Goal: Information Seeking & Learning: Find specific fact

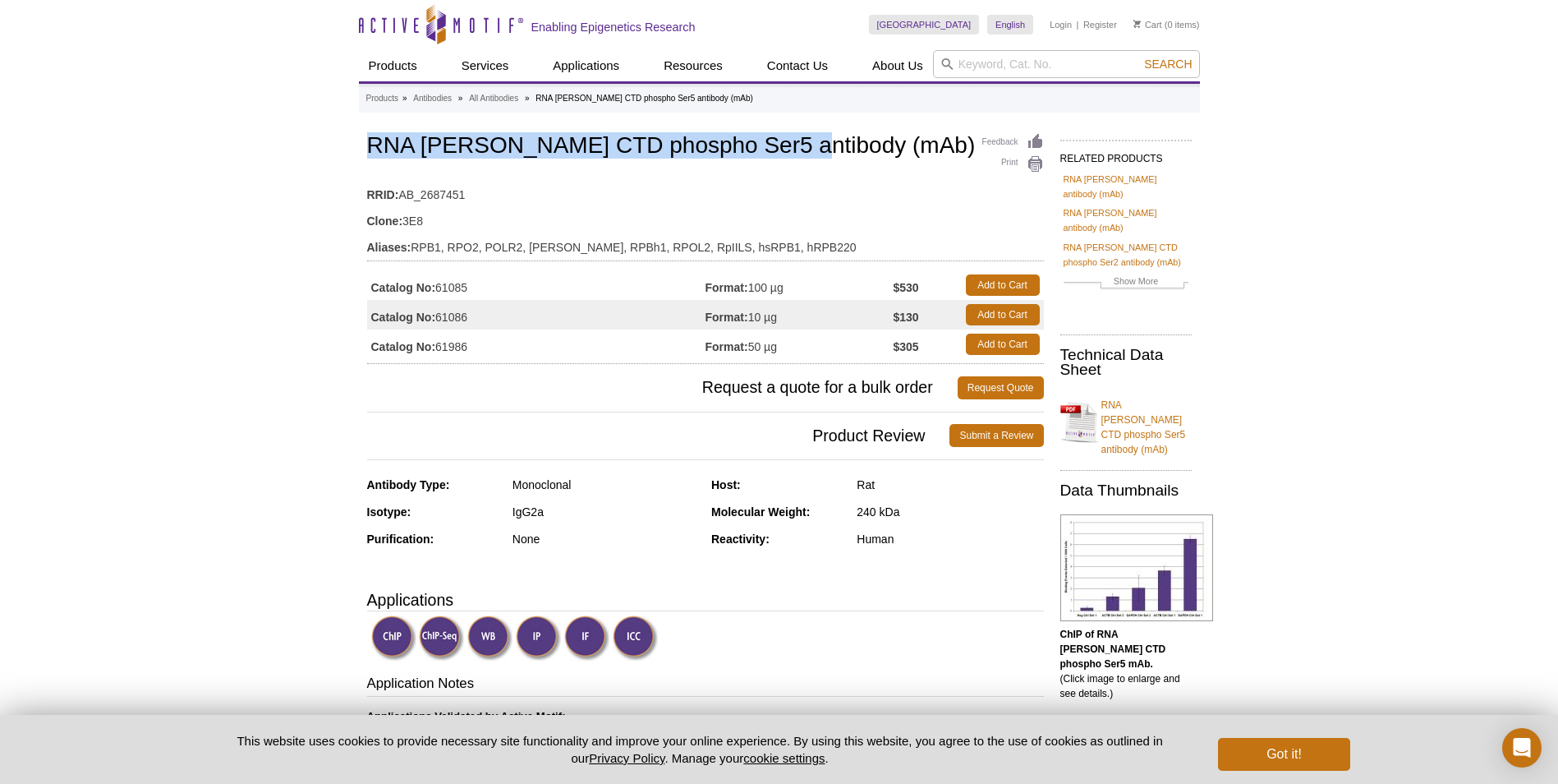
drag, startPoint x: 767, startPoint y: 151, endPoint x: 372, endPoint y: 133, distance: 395.4
click at [372, 133] on h1 "RNA pol II CTD phospho Ser5 antibody (mAb)" at bounding box center [705, 146] width 677 height 28
copy h1 "RNA pol II CTD phospho Ser5 antibody"
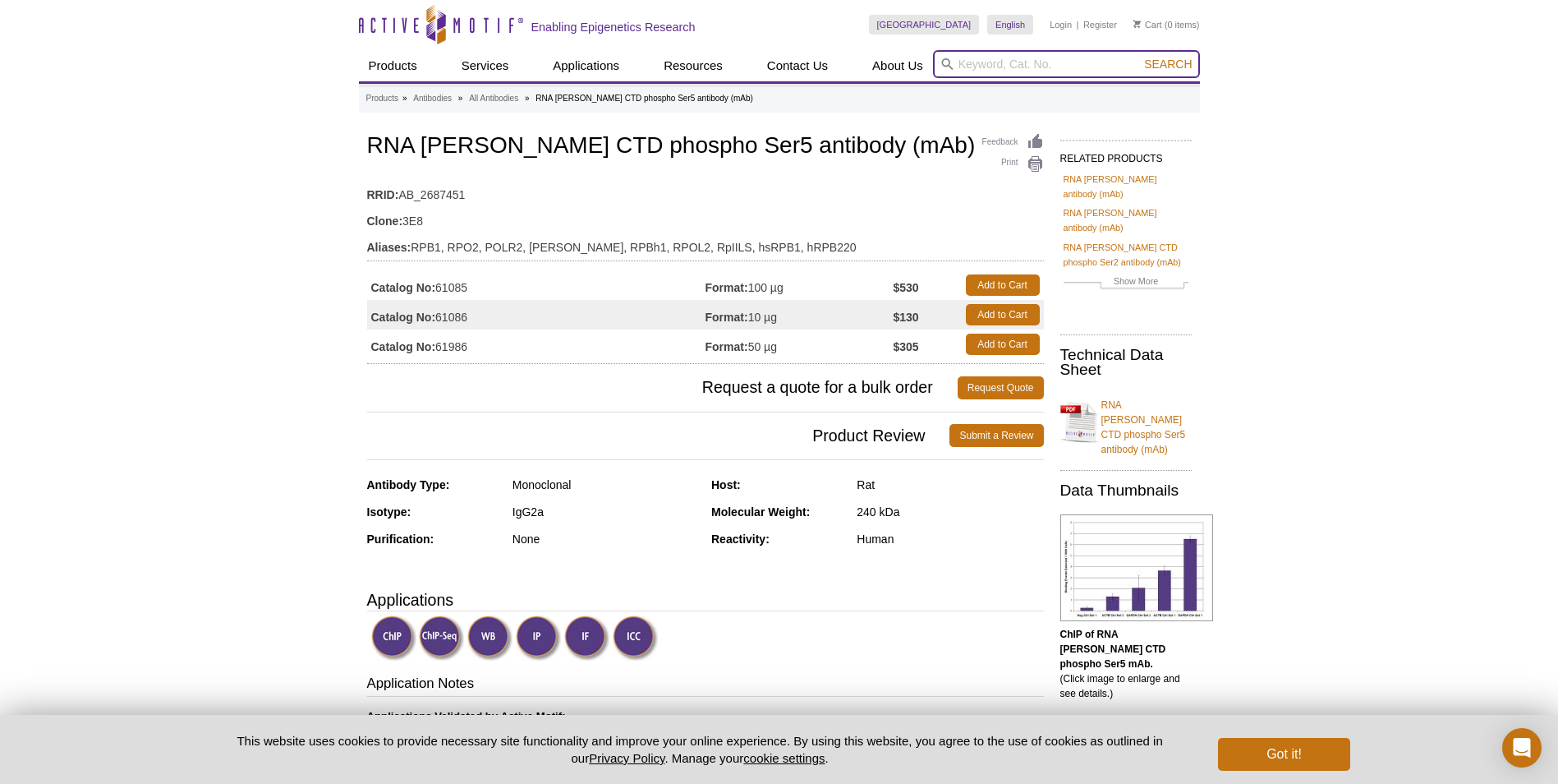
click at [1022, 69] on input "search" at bounding box center [1067, 64] width 267 height 28
paste input "RNA pol II CTD phospho Ser5 antibody"
type input "RNA pol II CTD phospho Ser5 antibody"
click at [1139, 57] on button "Search" at bounding box center [1167, 64] width 58 height 15
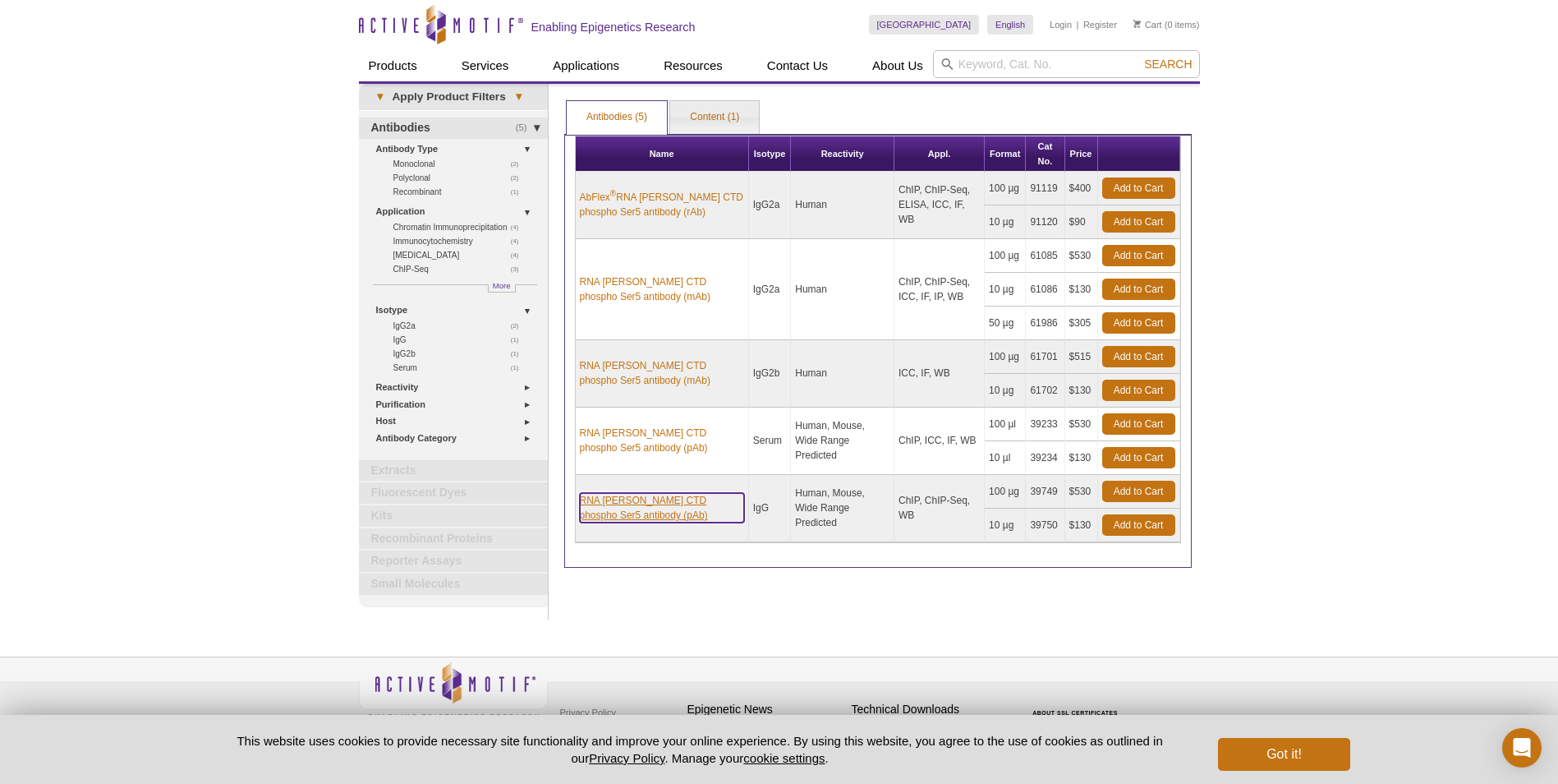
click at [674, 504] on link "RNA [PERSON_NAME] CTD phospho Ser5 antibody (pAb)" at bounding box center [662, 508] width 165 height 29
